Goal: Check status: Check status

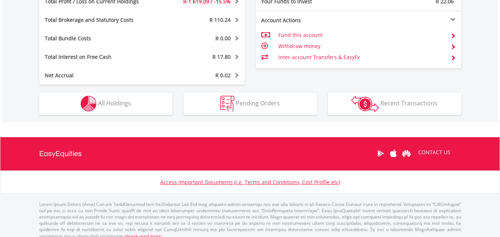
scroll to position [71, 141]
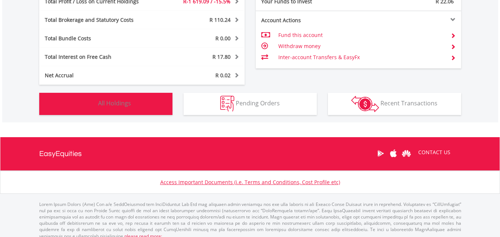
click at [105, 102] on span "All Holdings" at bounding box center [114, 103] width 33 height 8
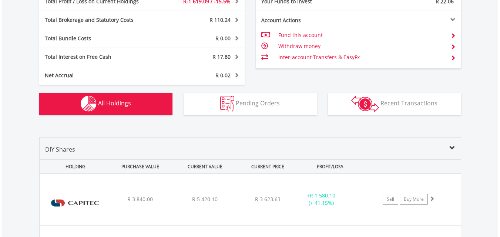
scroll to position [549, 0]
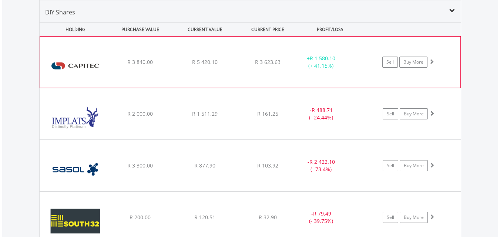
click at [430, 63] on span at bounding box center [431, 61] width 5 height 5
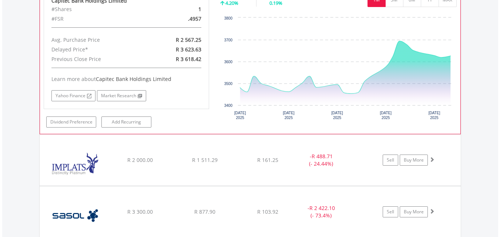
scroll to position [697, 0]
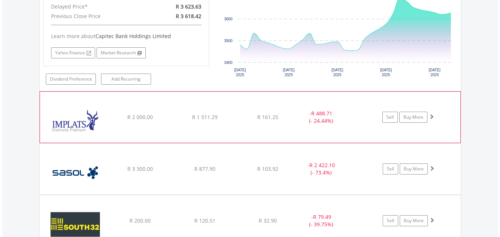
click at [431, 118] on span at bounding box center [431, 116] width 5 height 5
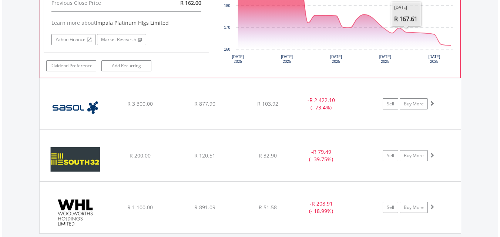
scroll to position [919, 0]
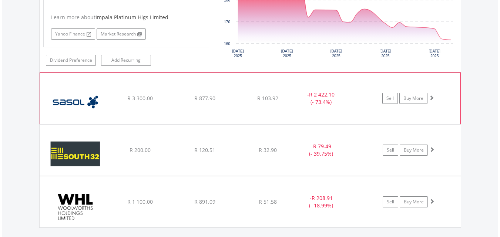
click at [431, 100] on span at bounding box center [431, 97] width 5 height 5
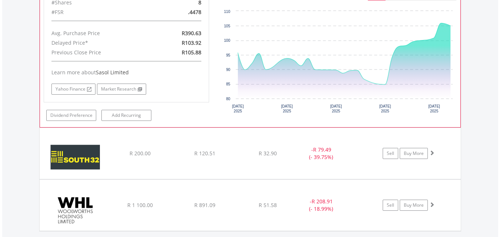
scroll to position [1104, 0]
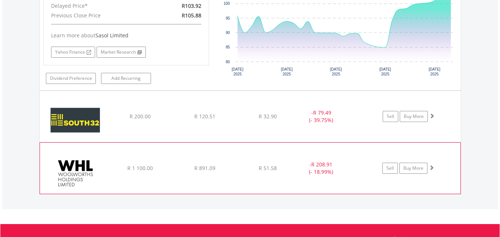
click at [431, 169] on span at bounding box center [431, 167] width 5 height 5
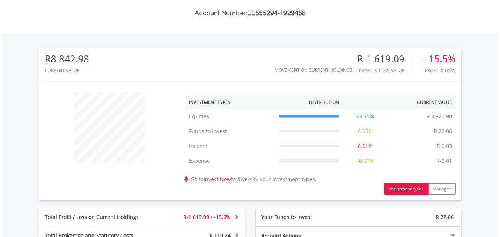
scroll to position [0, 0]
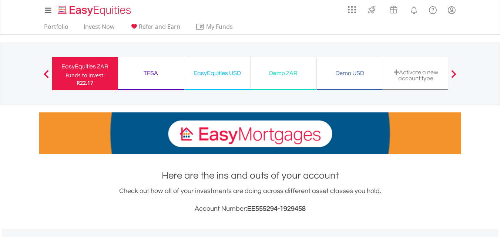
click at [146, 75] on div "TFSA" at bounding box center [150, 73] width 57 height 10
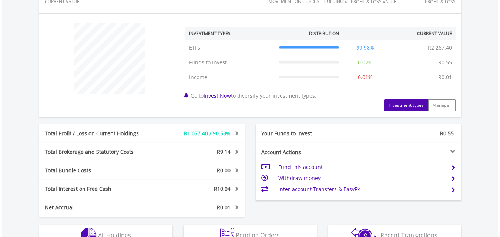
scroll to position [296, 0]
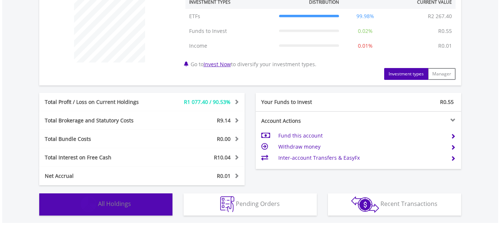
click at [133, 207] on button "Holdings All Holdings" at bounding box center [105, 204] width 133 height 22
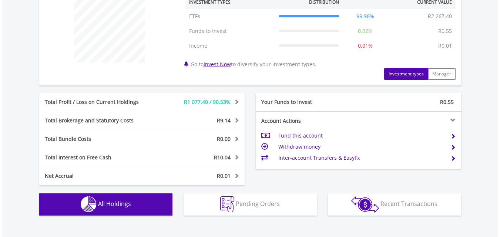
scroll to position [534, 0]
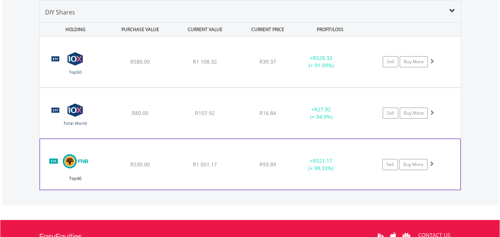
click at [432, 164] on span at bounding box center [431, 163] width 5 height 5
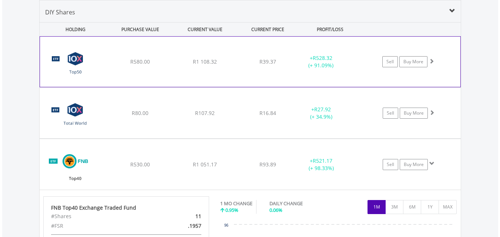
click at [432, 59] on span at bounding box center [431, 60] width 5 height 5
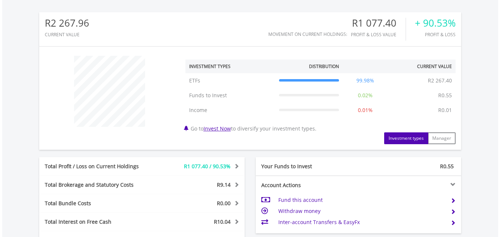
scroll to position [0, 0]
